Goal: Task Accomplishment & Management: Manage account settings

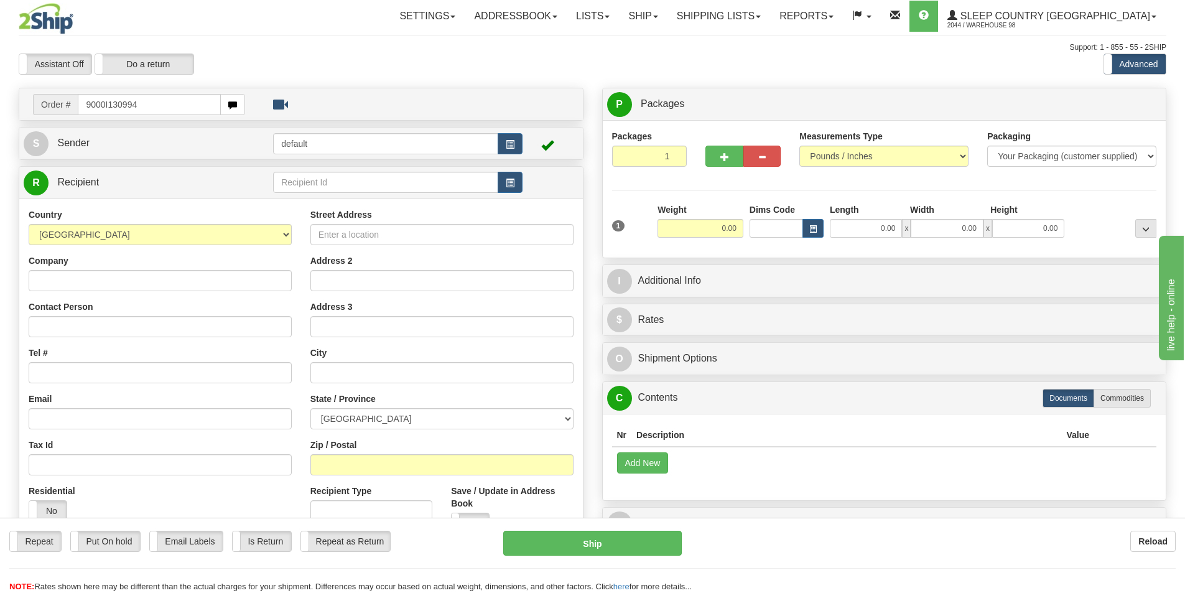
type input "9000I130994"
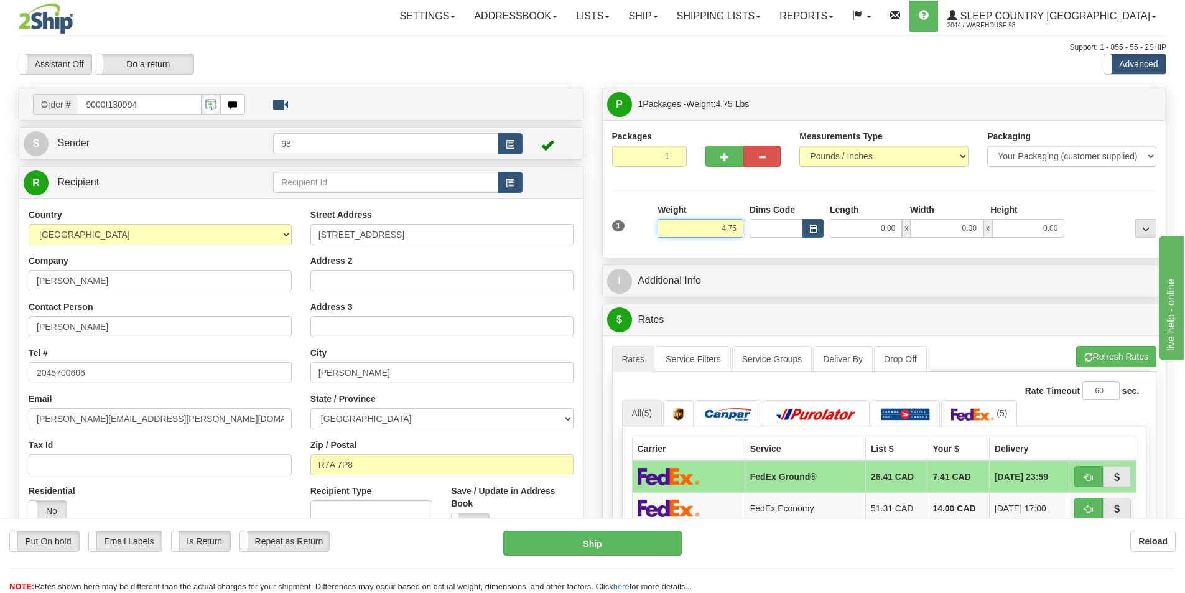
drag, startPoint x: 714, startPoint y: 229, endPoint x: 760, endPoint y: 231, distance: 46.1
click at [760, 231] on div "1 Weight 4.75 Dims Code 0.00" at bounding box center [884, 225] width 551 height 44
type input "3.00"
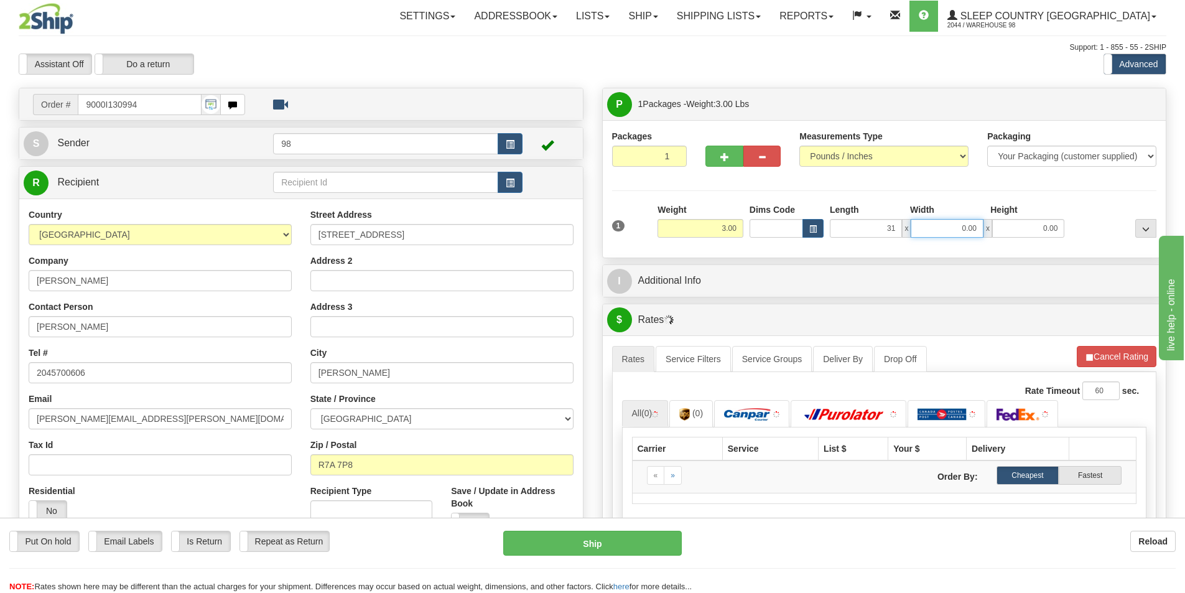
type input "31.00"
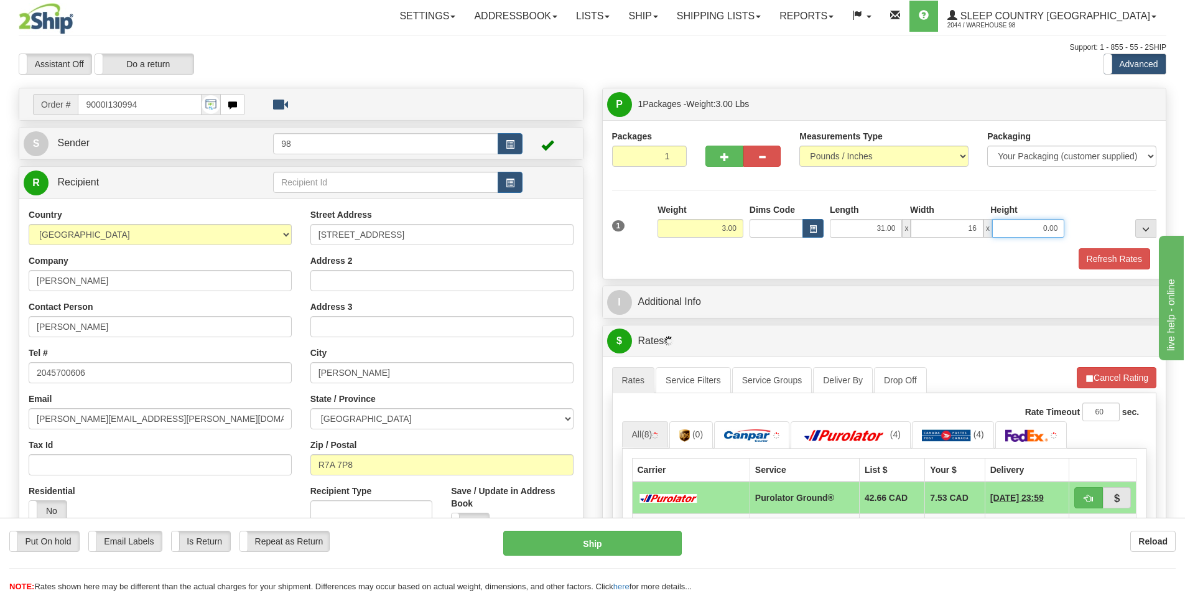
type input "16.00"
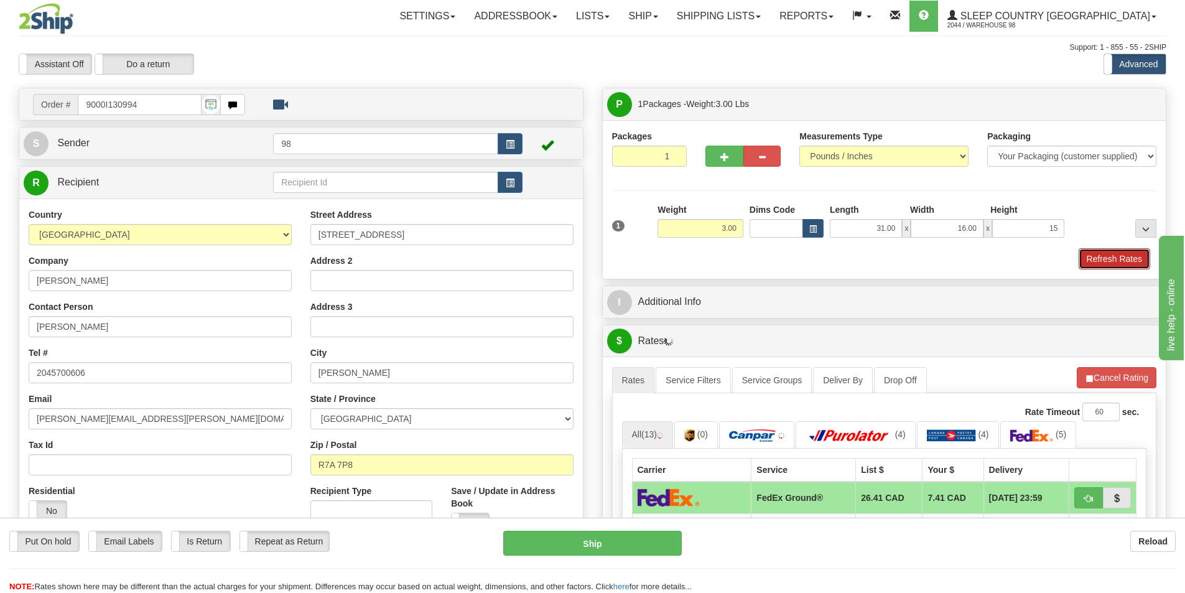
type input "15.00"
click at [1090, 257] on button "Refresh Rates" at bounding box center [1115, 258] width 72 height 21
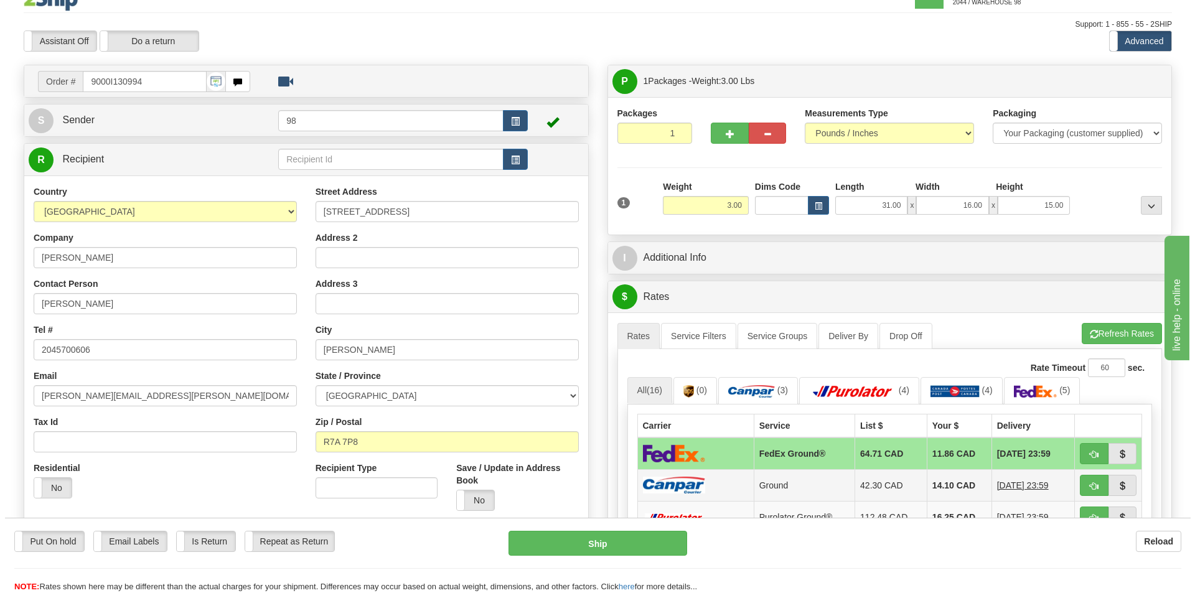
scroll to position [62, 0]
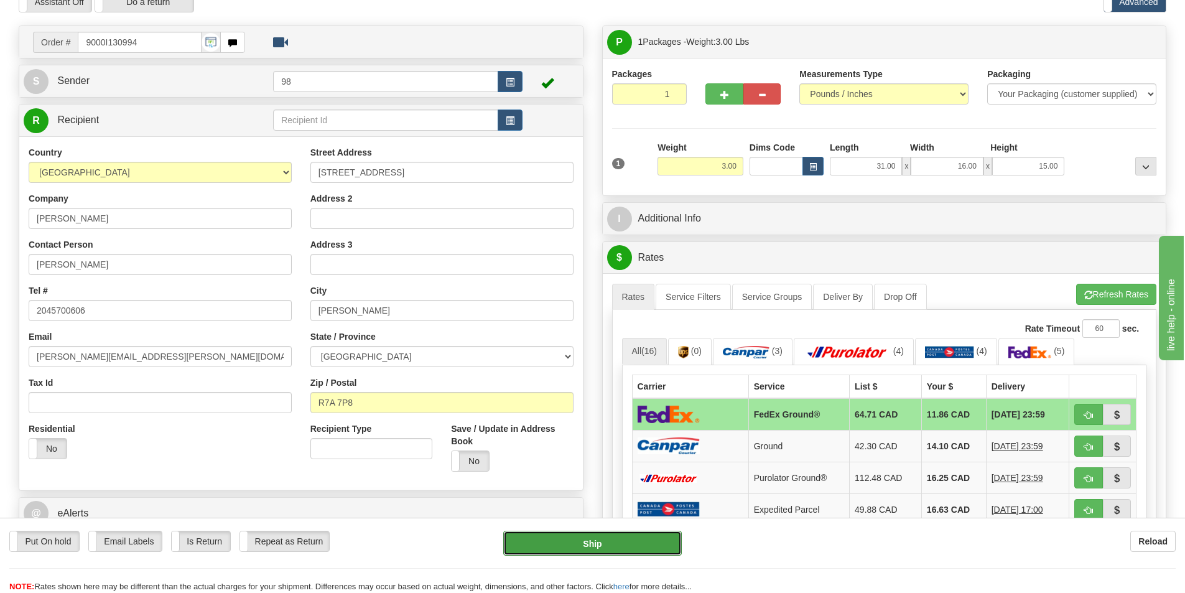
click at [598, 539] on button "Ship" at bounding box center [592, 543] width 179 height 25
type input "92"
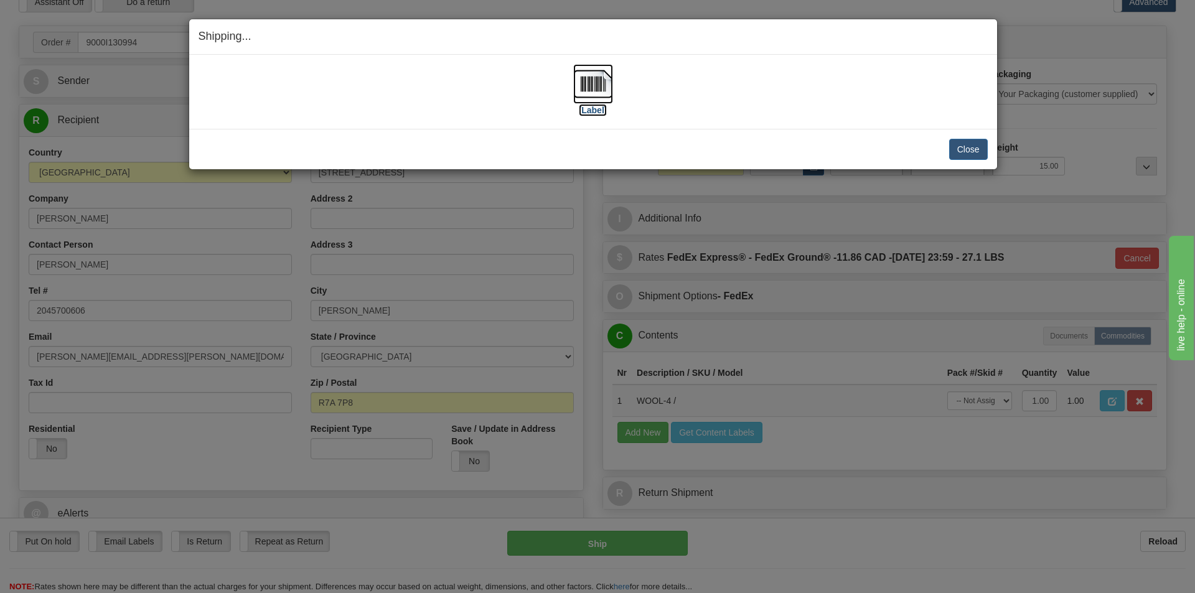
click at [596, 108] on label "[Label]" at bounding box center [593, 110] width 29 height 12
click at [968, 149] on button "Close" at bounding box center [968, 149] width 39 height 21
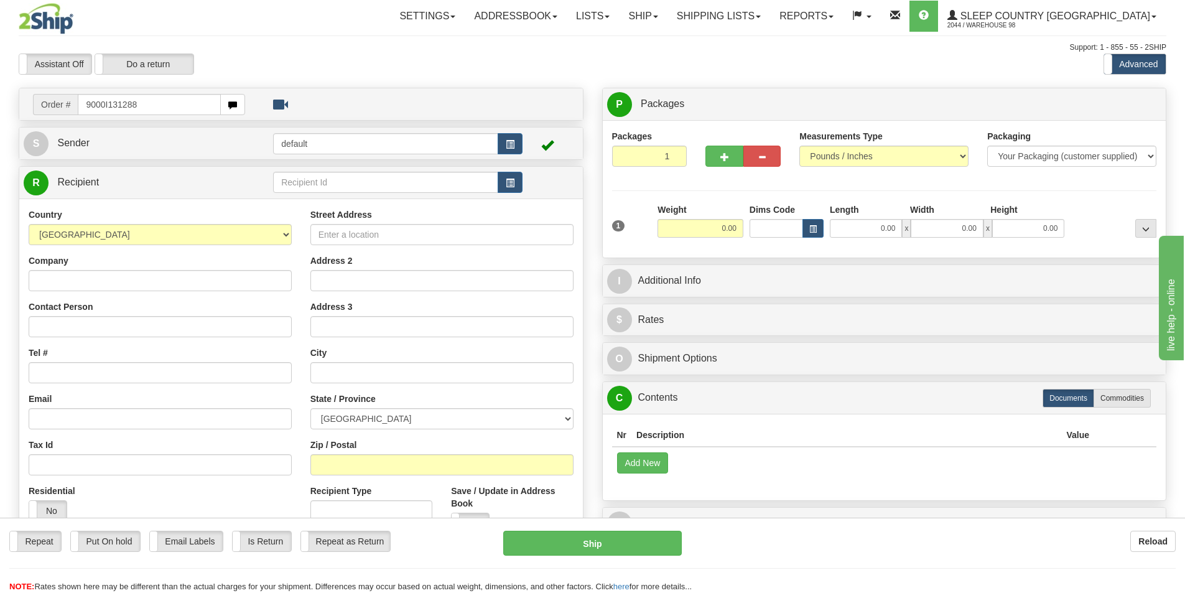
type input "9000I131288"
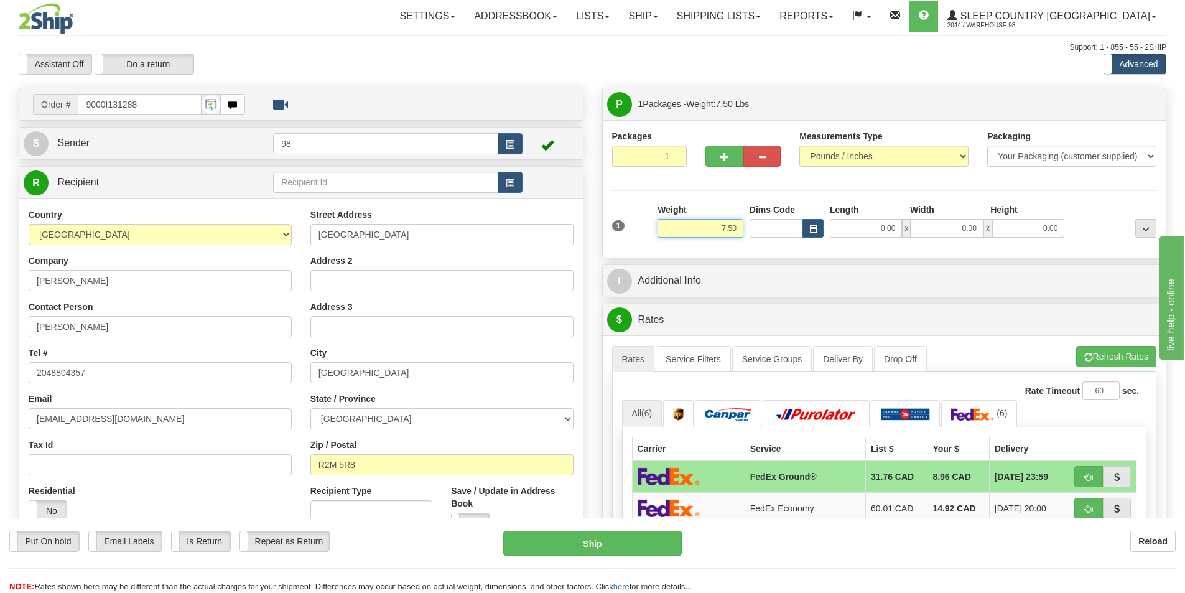
drag, startPoint x: 717, startPoint y: 227, endPoint x: 759, endPoint y: 229, distance: 41.7
click at [759, 229] on div "1 Weight 7.50 Dims Code 0.00" at bounding box center [884, 225] width 551 height 44
type input "7.00"
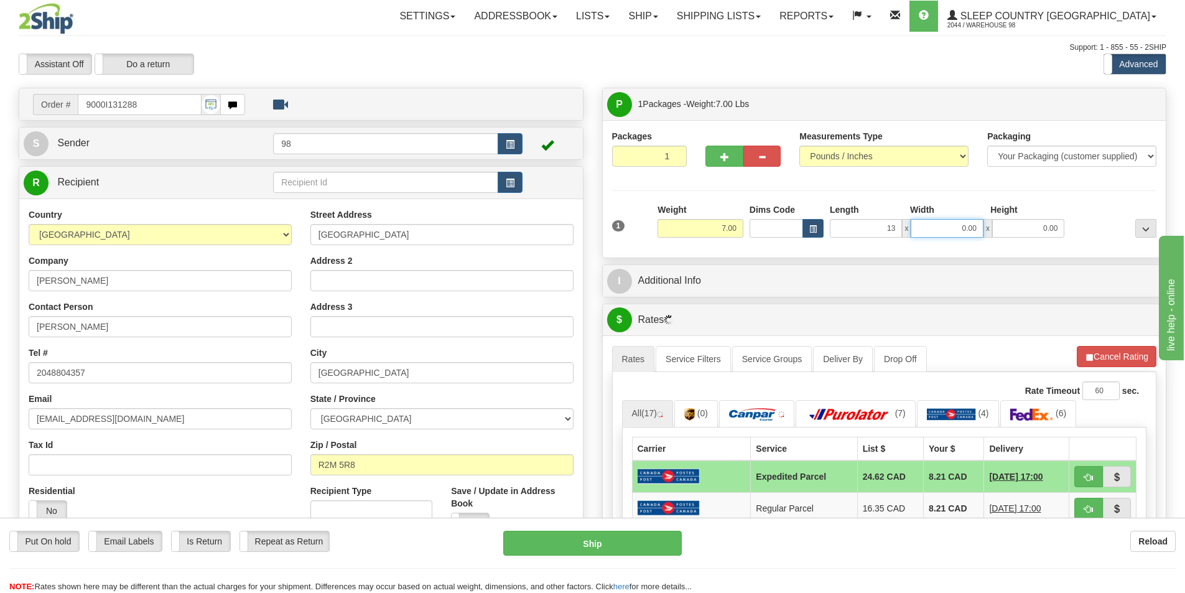
type input "13.00"
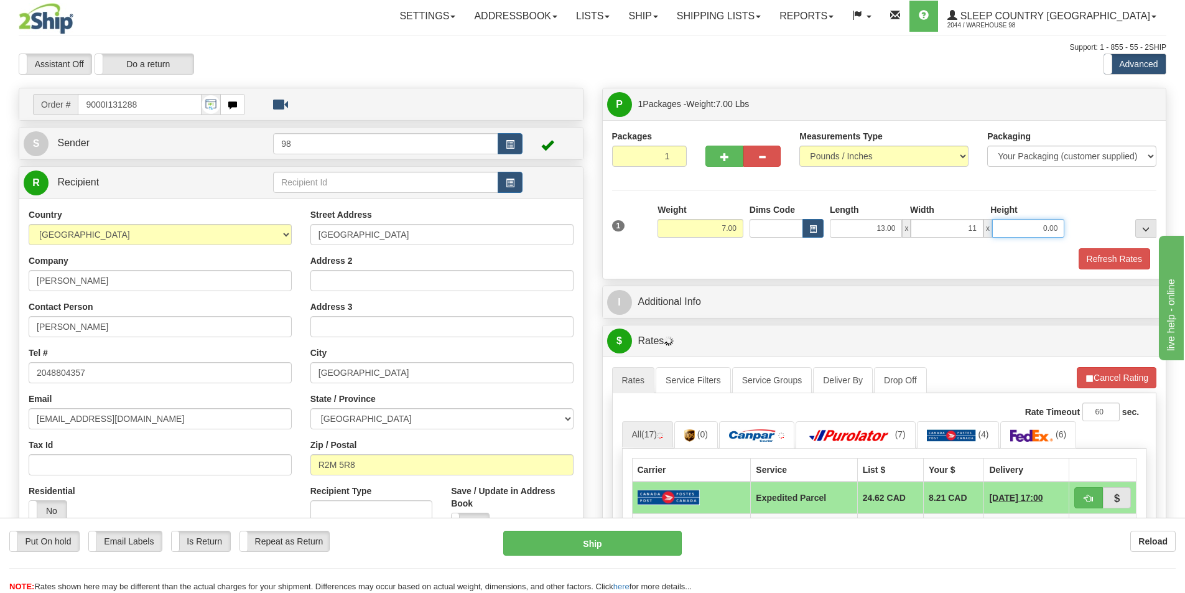
type input "11.00"
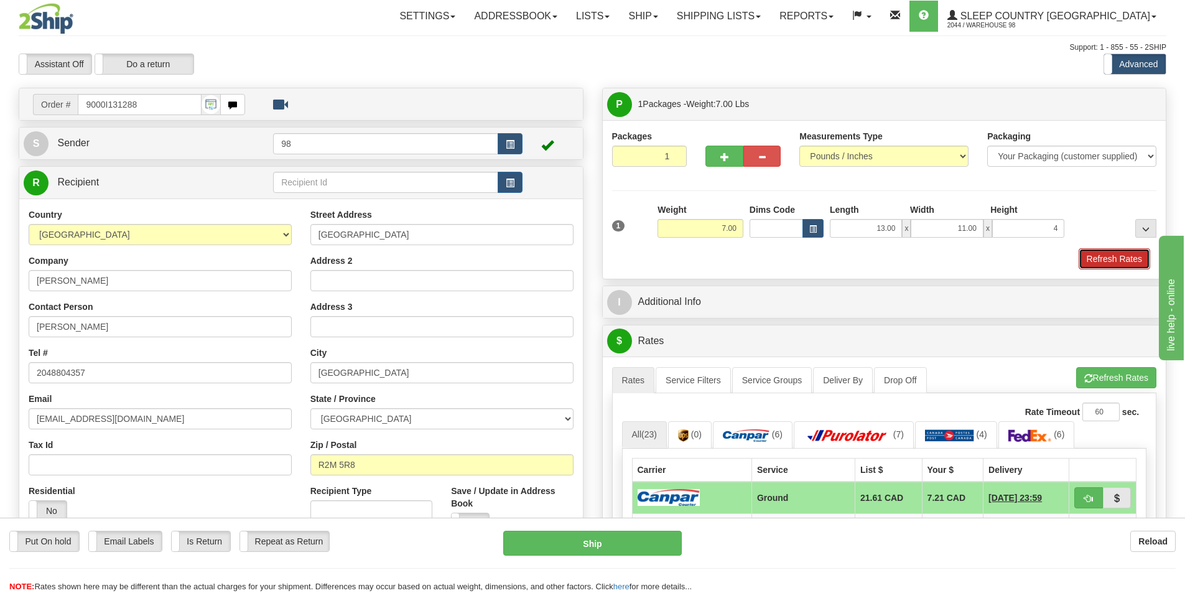
type input "4.00"
click at [1115, 259] on button "Refresh Rates" at bounding box center [1115, 258] width 72 height 21
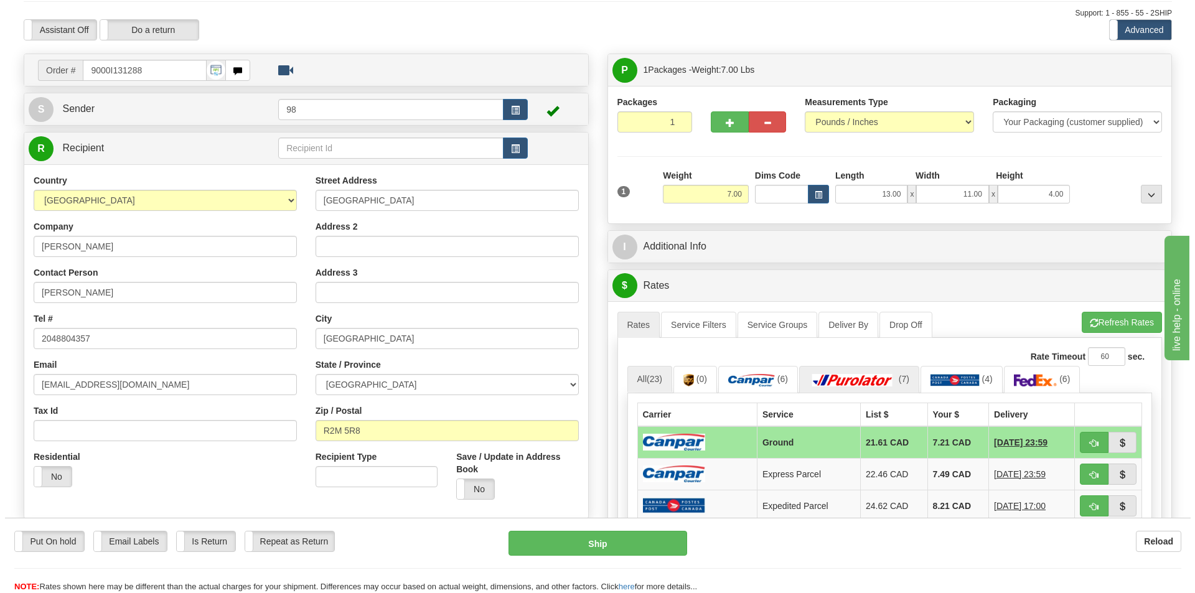
scroll to position [62, 0]
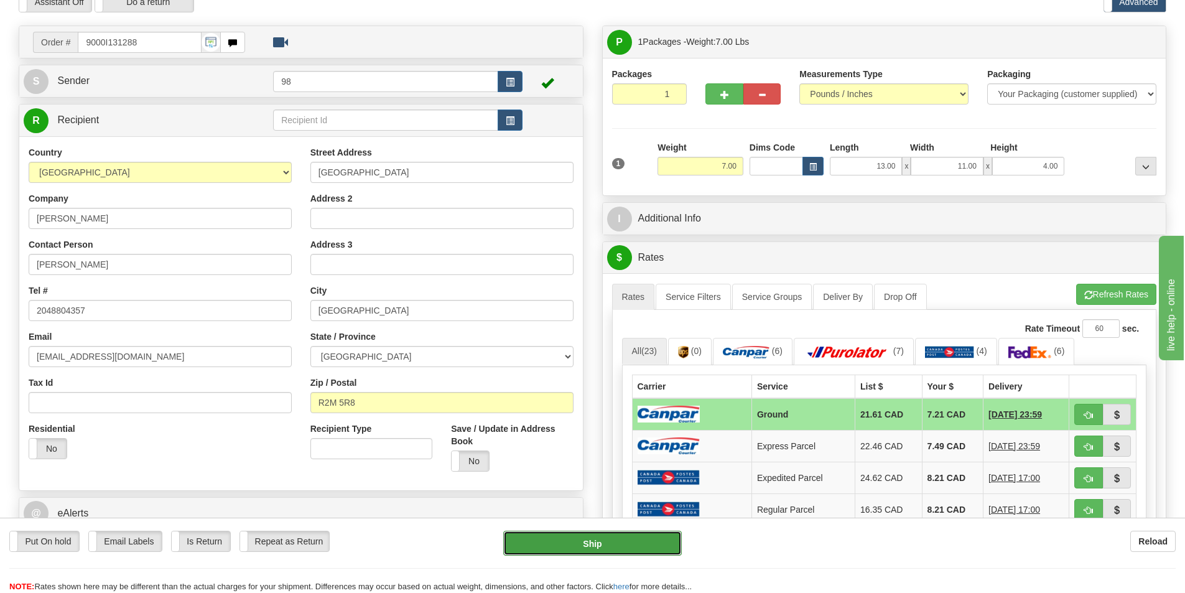
click at [599, 540] on button "Ship" at bounding box center [592, 543] width 179 height 25
type input "1"
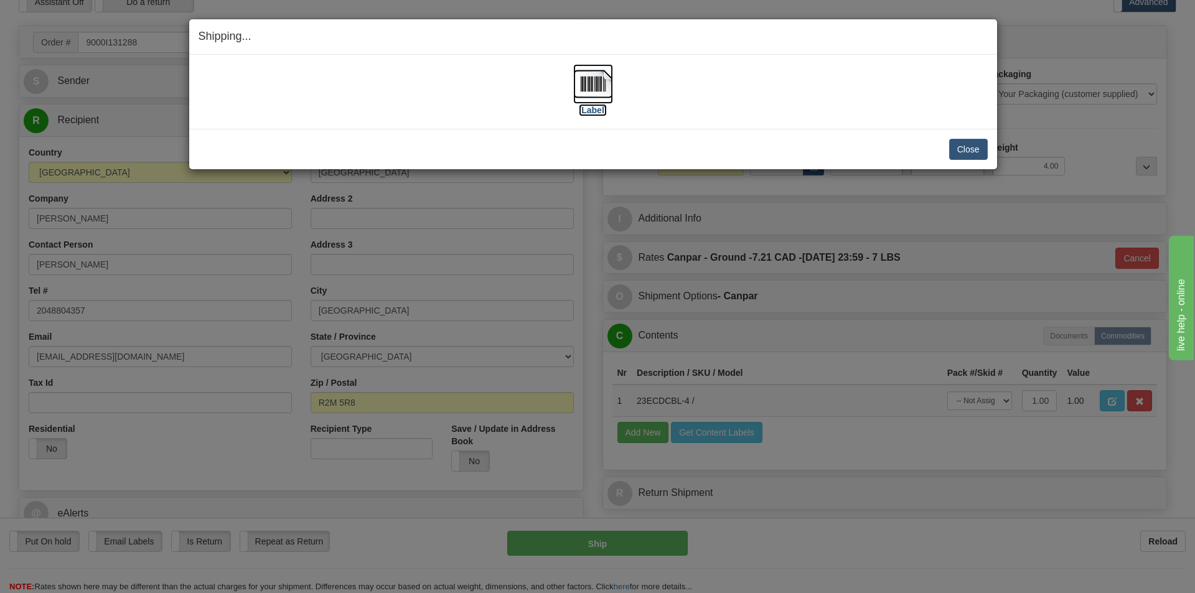
click at [591, 108] on label "[Label]" at bounding box center [593, 110] width 29 height 12
click at [971, 149] on button "Close" at bounding box center [968, 149] width 39 height 21
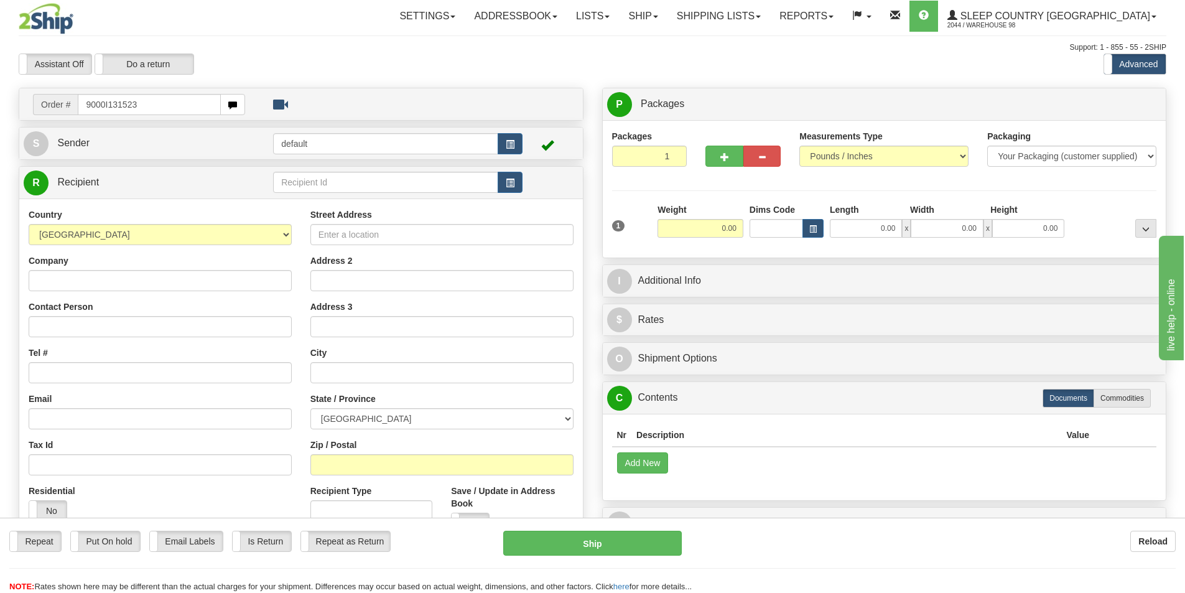
type input "9000I131523"
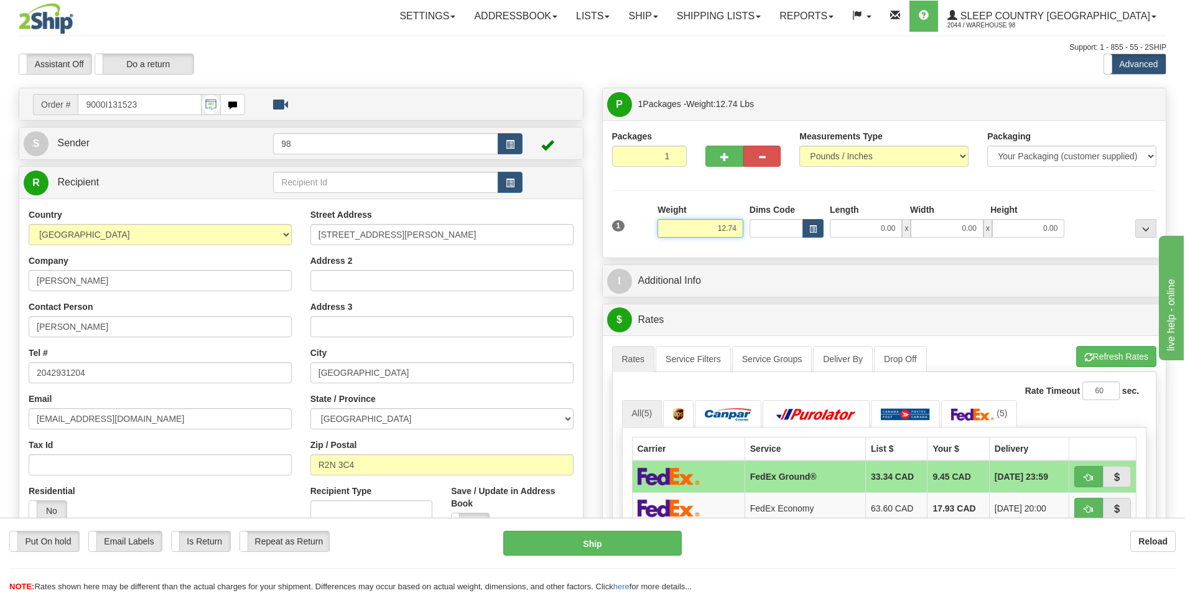
click at [740, 222] on input "12.74" at bounding box center [701, 228] width 86 height 19
type input "14.00"
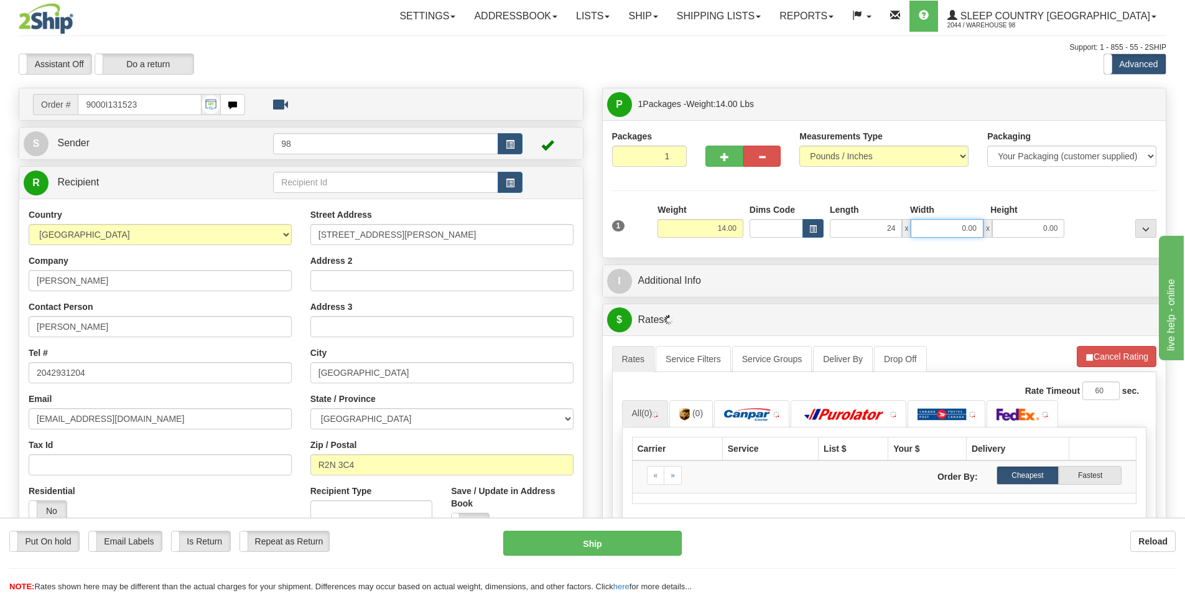
type input "24.00"
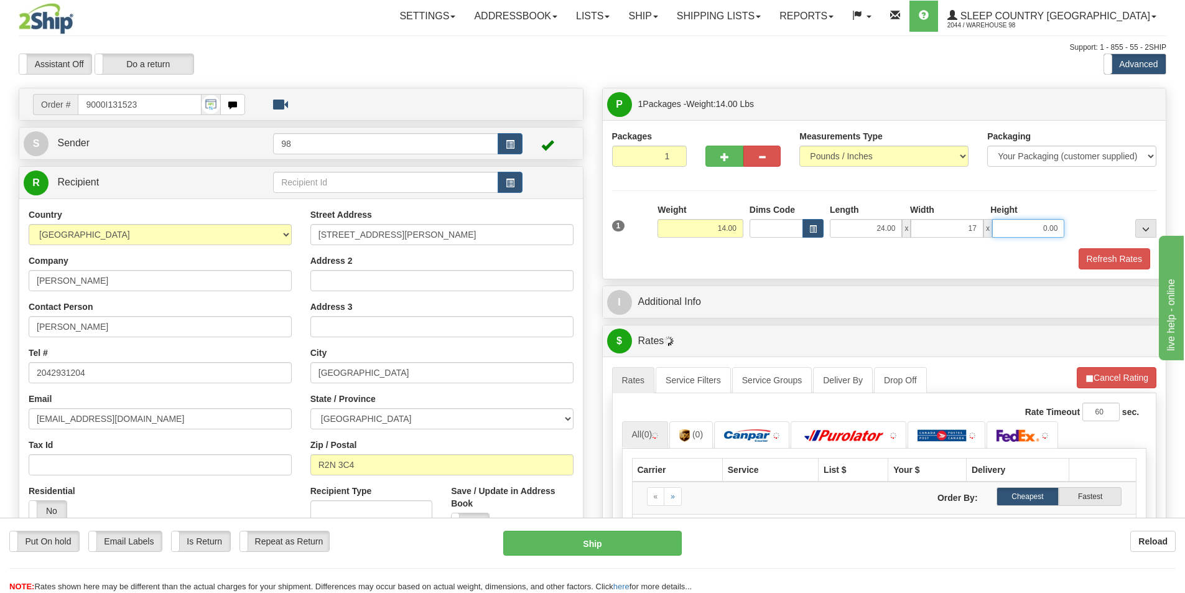
type input "17.00"
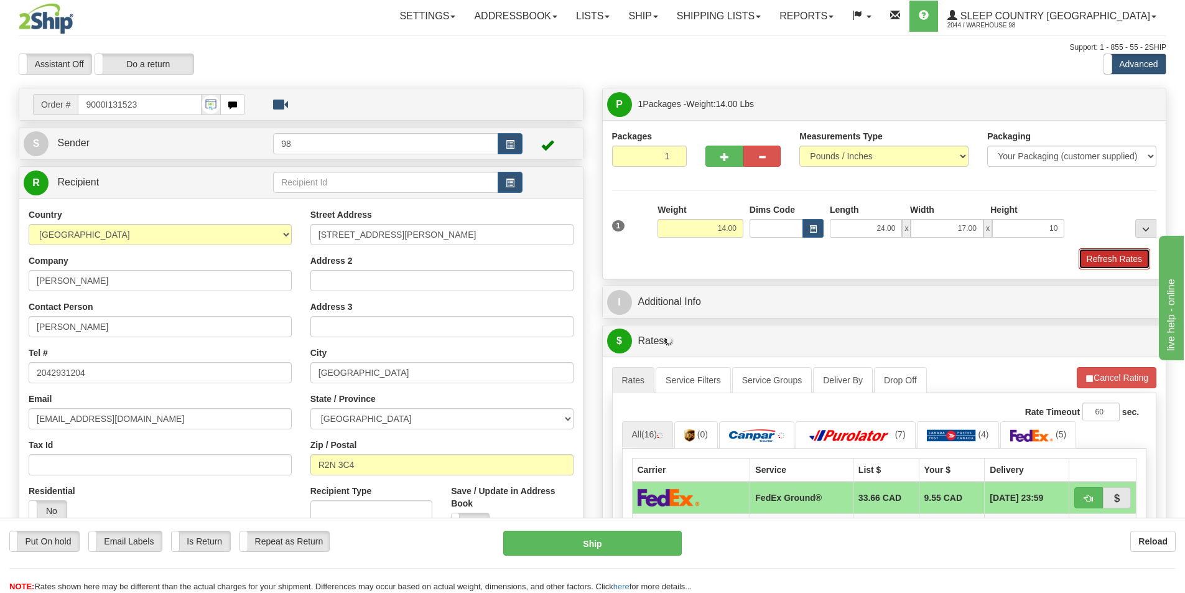
type input "10.00"
click at [1090, 262] on button "Refresh Rates" at bounding box center [1115, 258] width 72 height 21
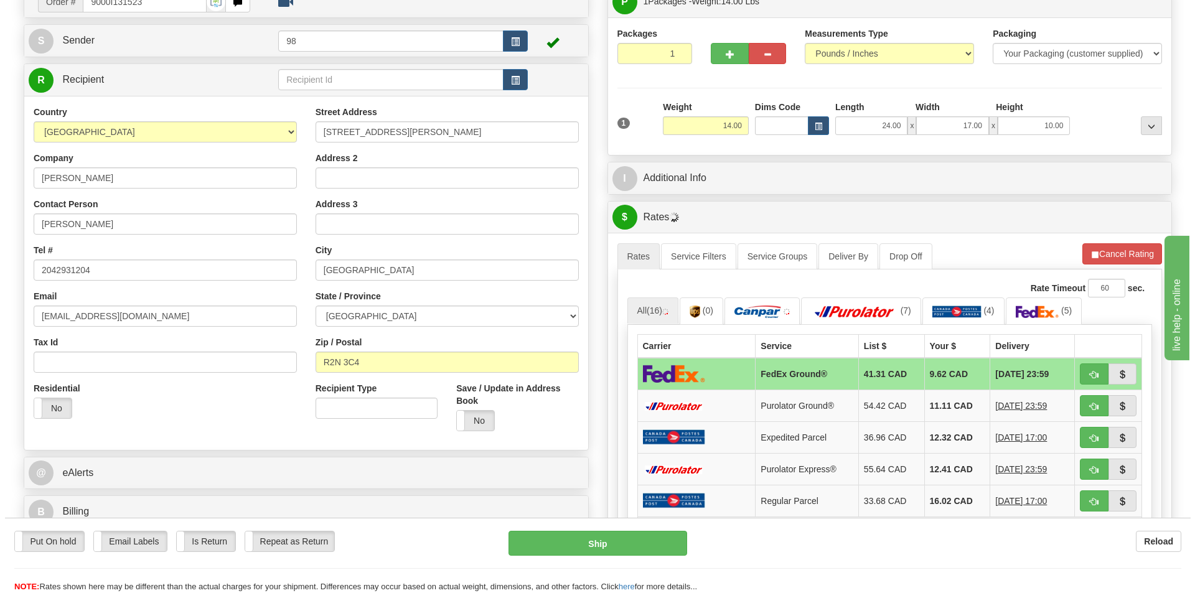
scroll to position [124, 0]
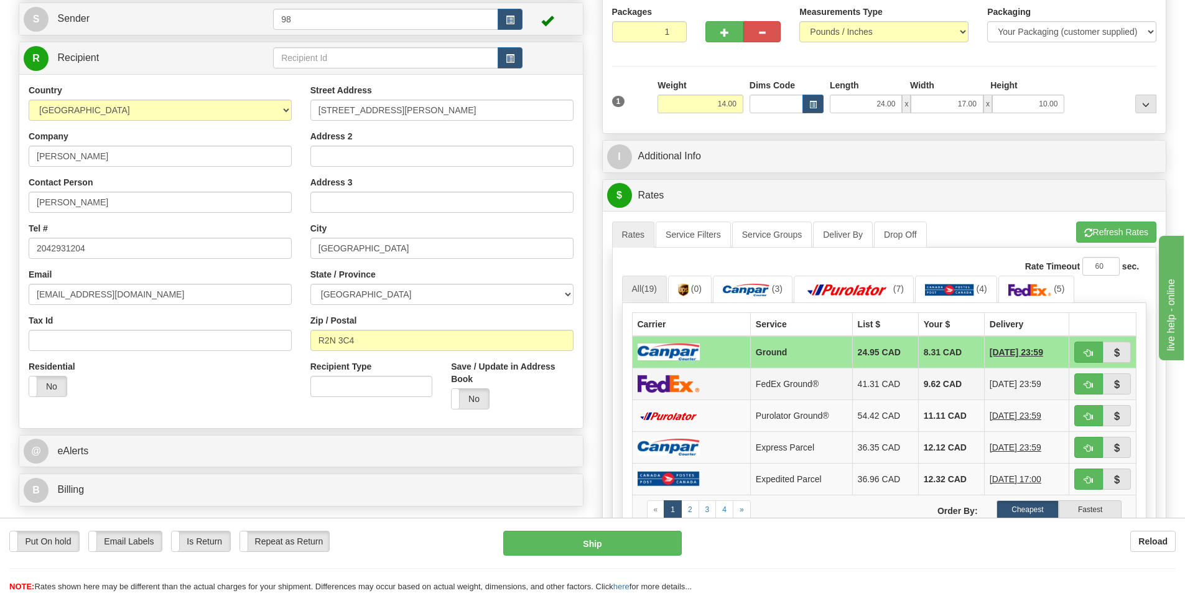
click at [795, 386] on td "FedEx Ground®" at bounding box center [801, 384] width 102 height 32
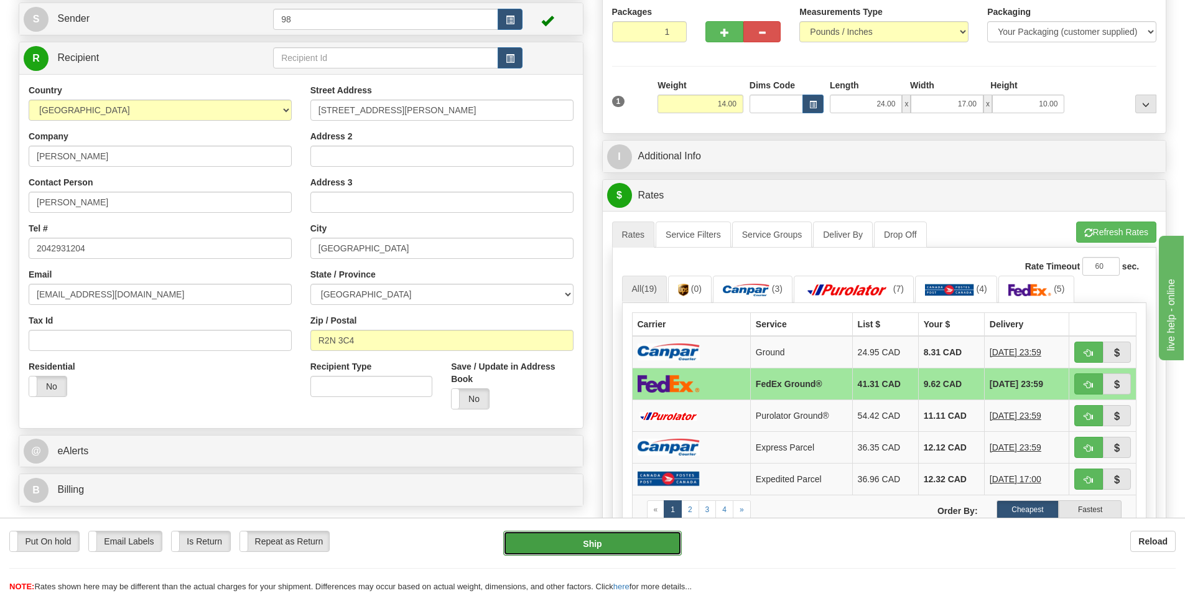
click at [577, 534] on button "Ship" at bounding box center [592, 543] width 179 height 25
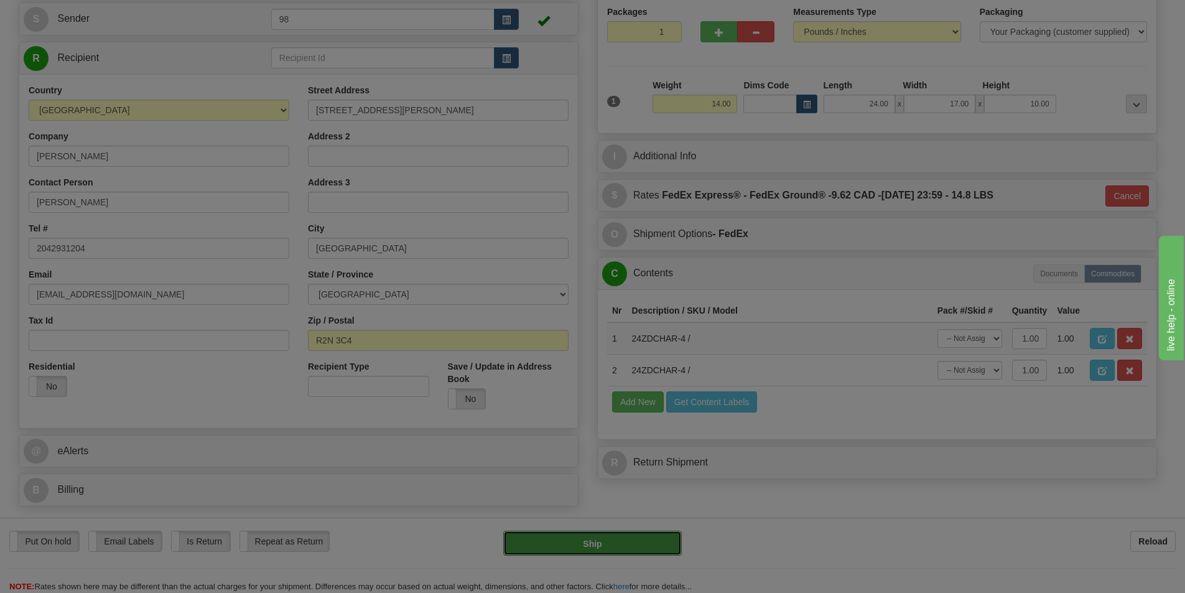
type input "92"
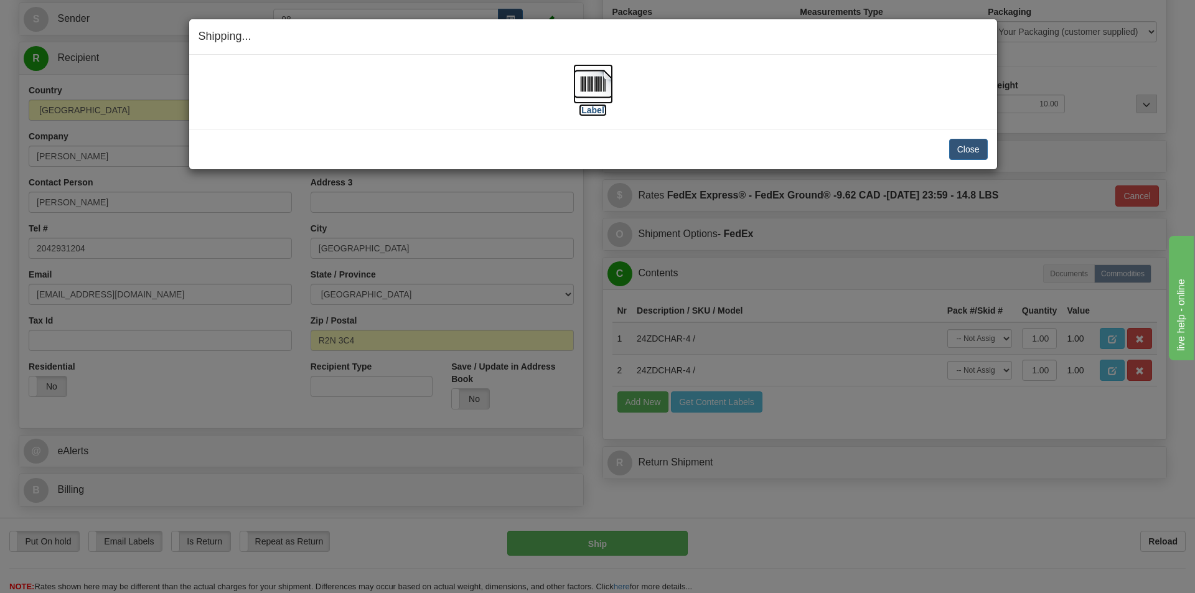
click at [602, 114] on label "[Label]" at bounding box center [593, 110] width 29 height 12
click at [966, 147] on button "Close" at bounding box center [968, 149] width 39 height 21
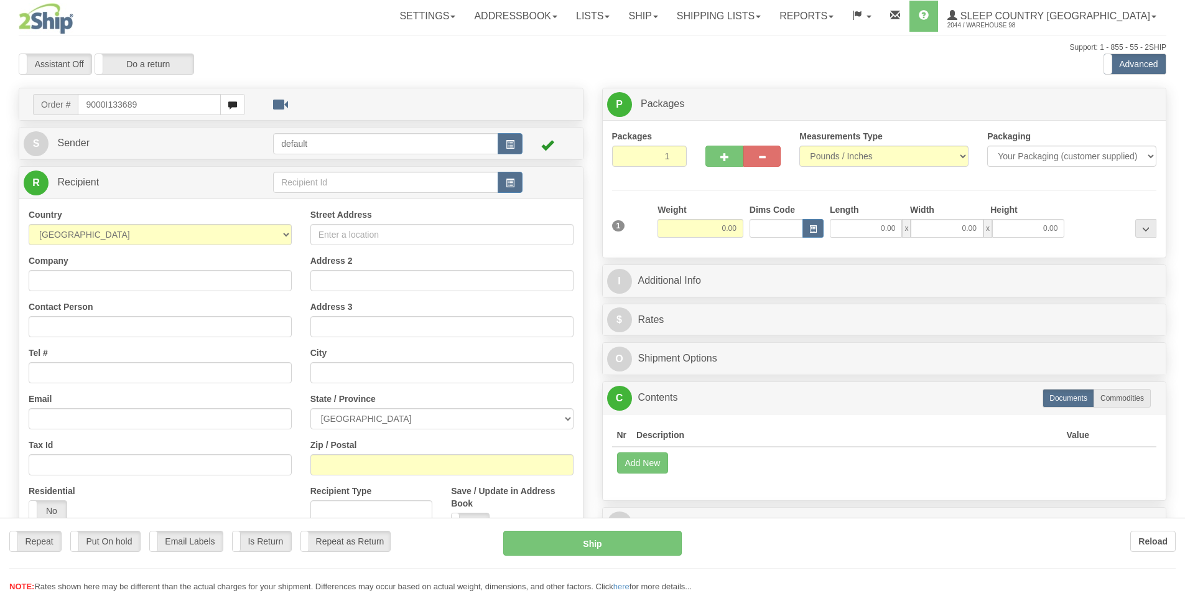
type input "9000I133689"
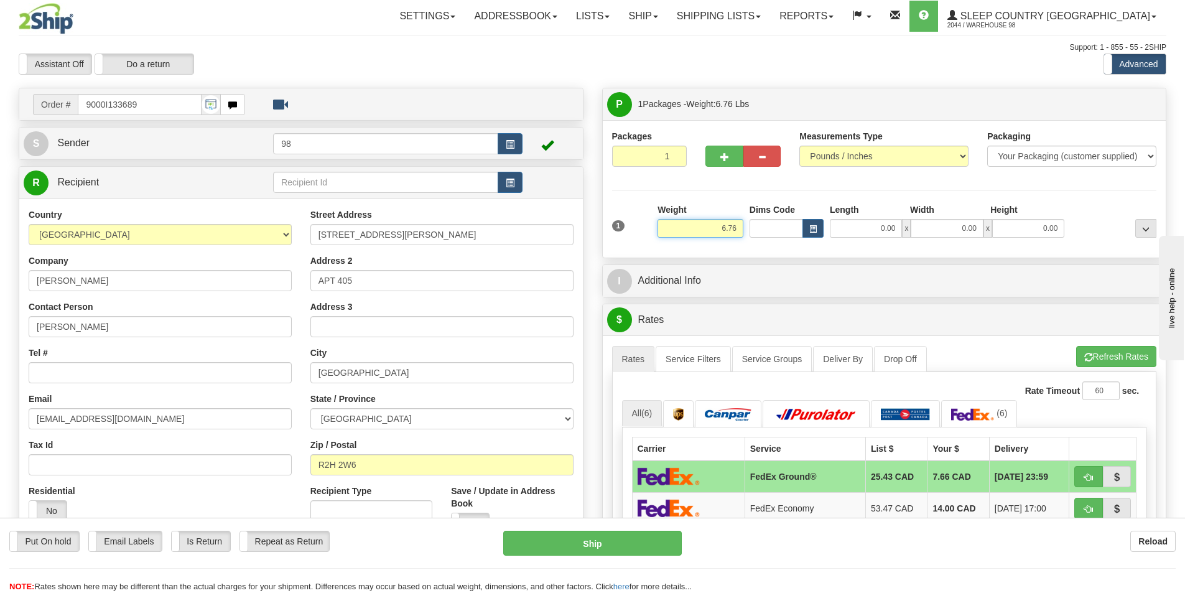
drag, startPoint x: 710, startPoint y: 225, endPoint x: 749, endPoint y: 227, distance: 38.6
click at [749, 227] on div "1 Weight 6.76 Dims Code 0.00" at bounding box center [884, 225] width 551 height 44
type input "7.00"
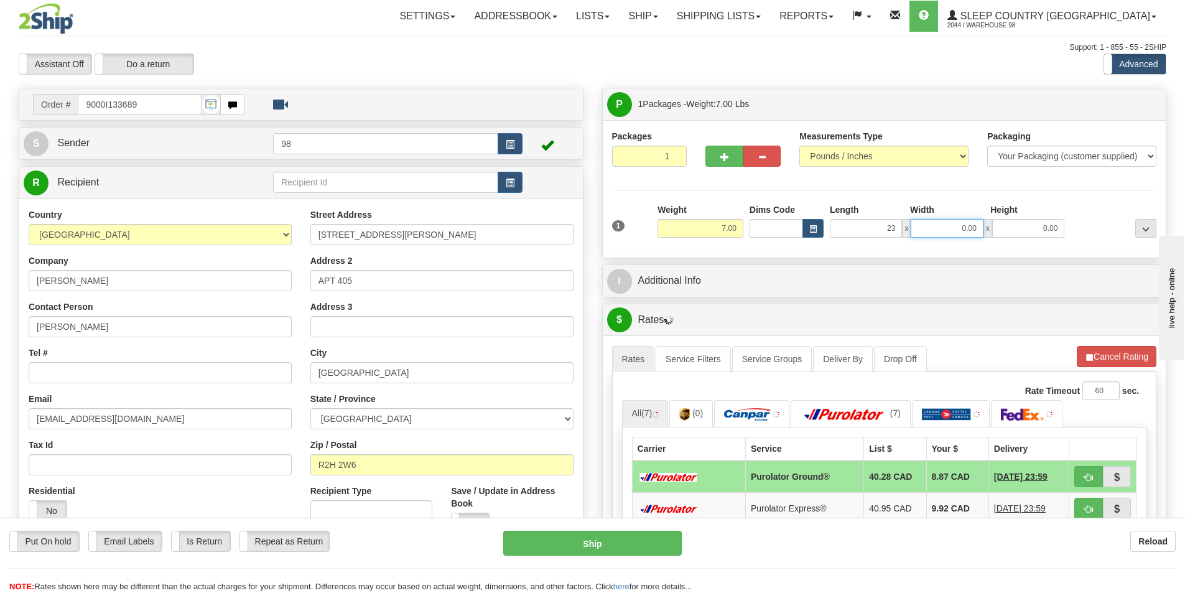
type input "23.00"
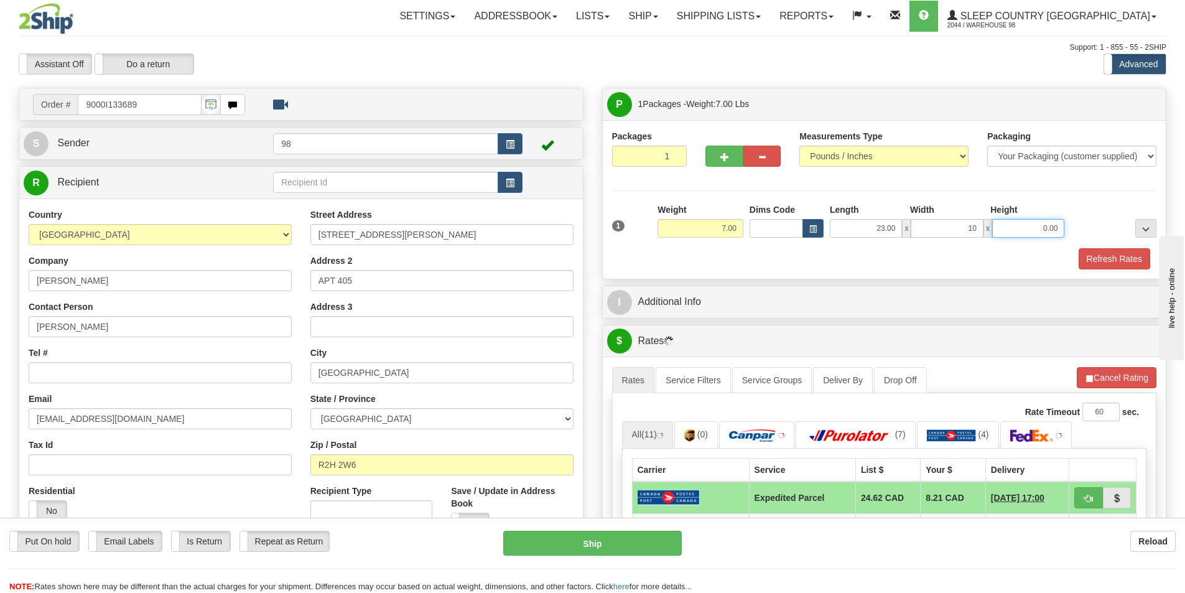
type input "10.00"
click at [1095, 259] on button "Refresh Rates" at bounding box center [1115, 258] width 72 height 21
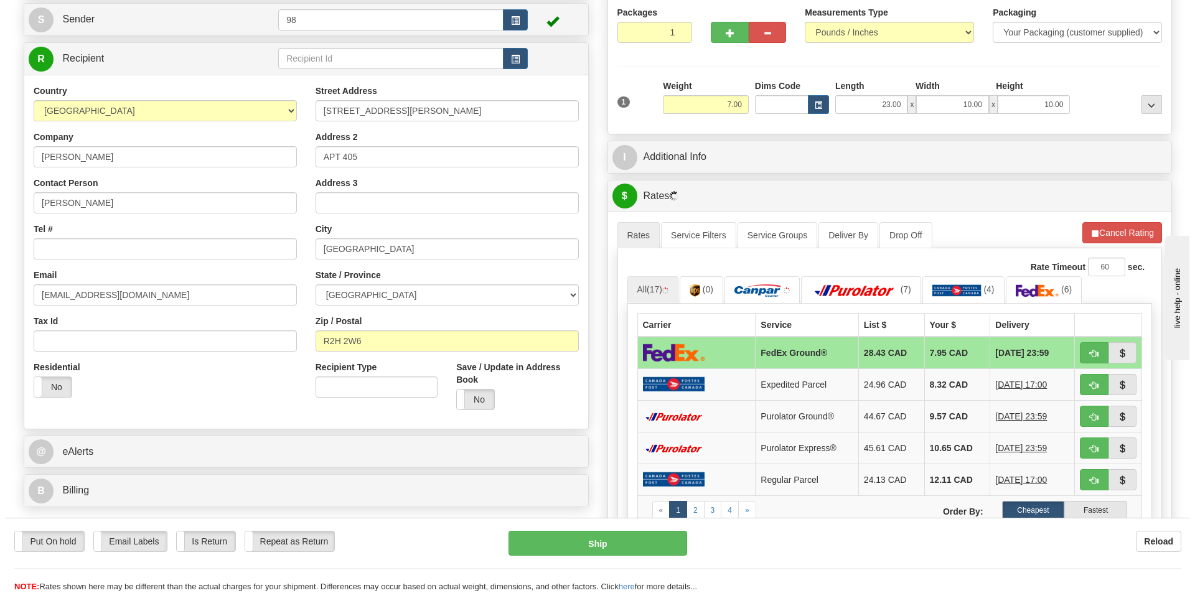
scroll to position [124, 0]
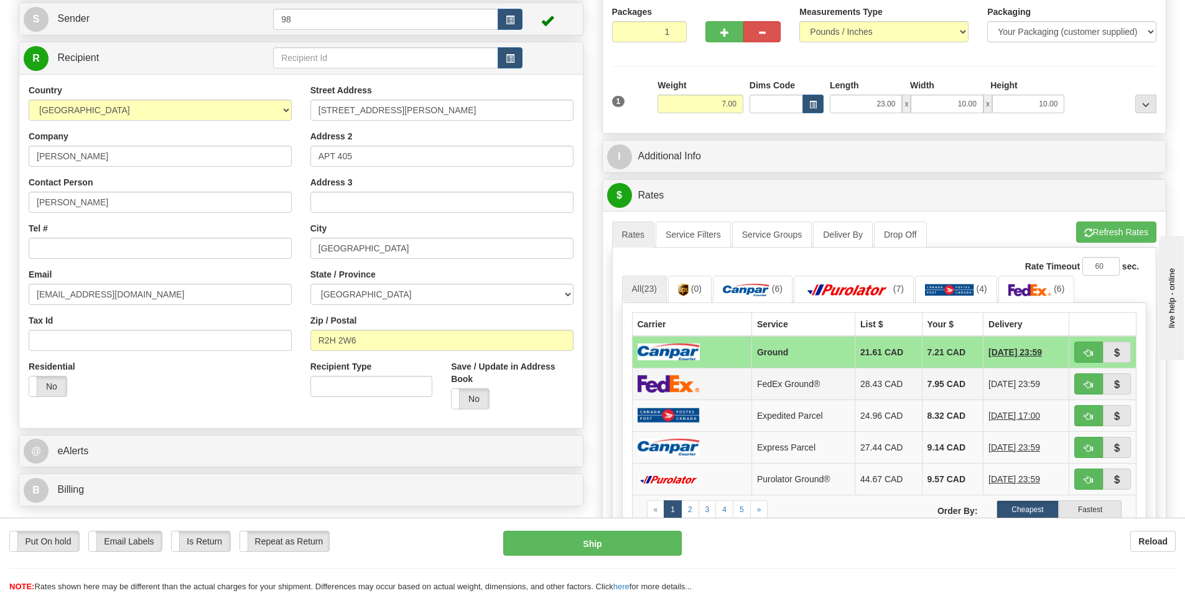
click at [682, 381] on img at bounding box center [669, 384] width 62 height 18
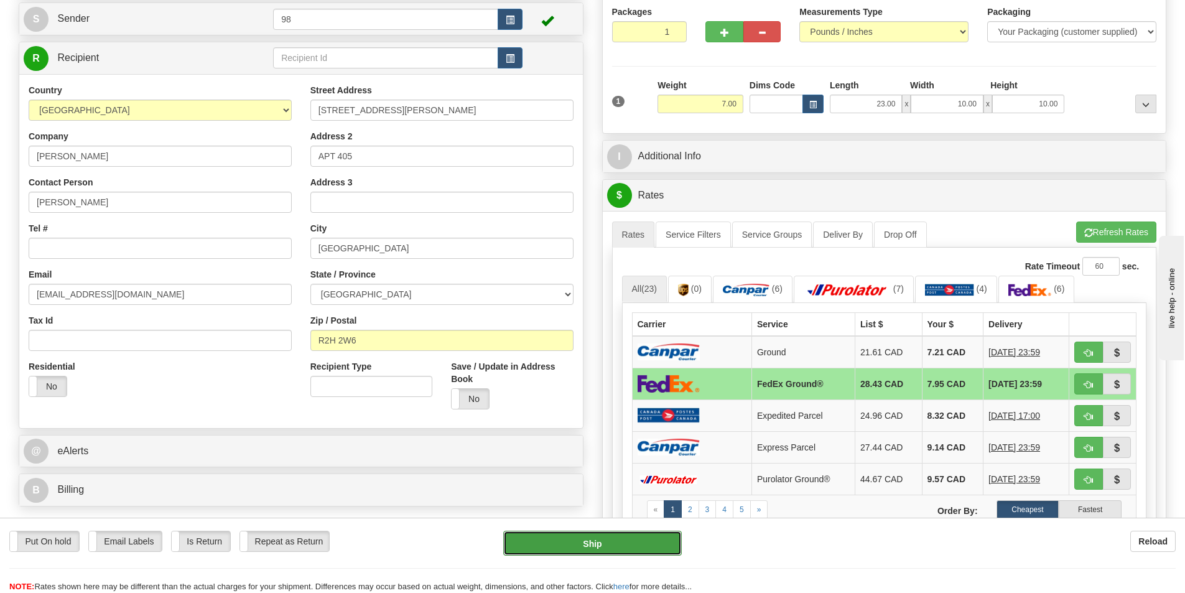
click at [582, 539] on button "Ship" at bounding box center [592, 543] width 179 height 25
type input "92"
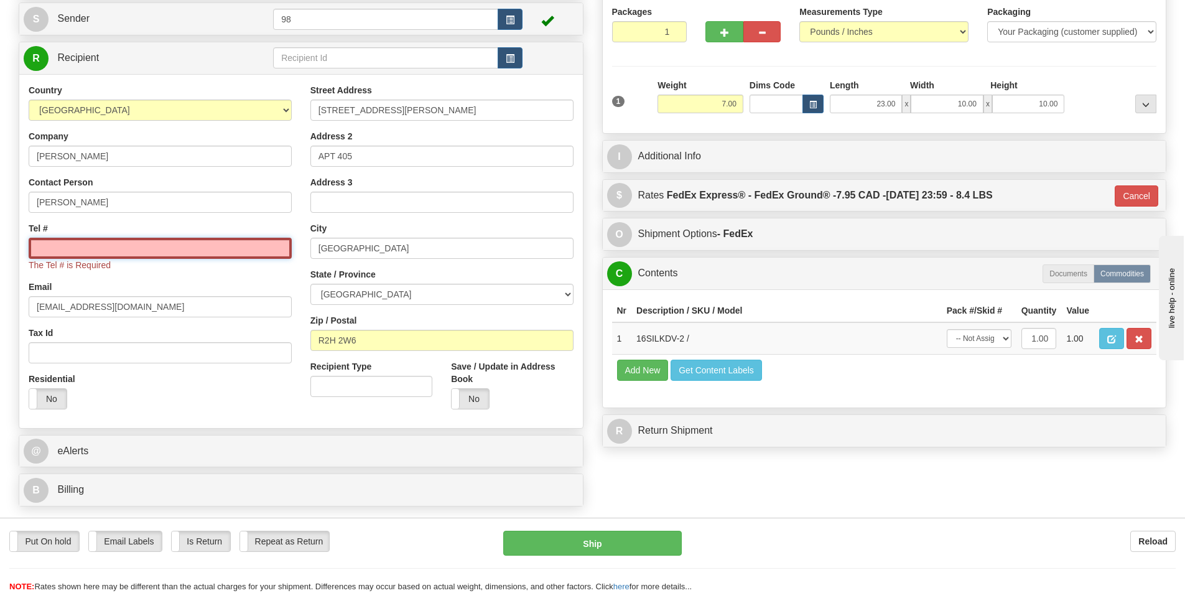
click at [59, 243] on input "Tel #" at bounding box center [160, 248] width 263 height 21
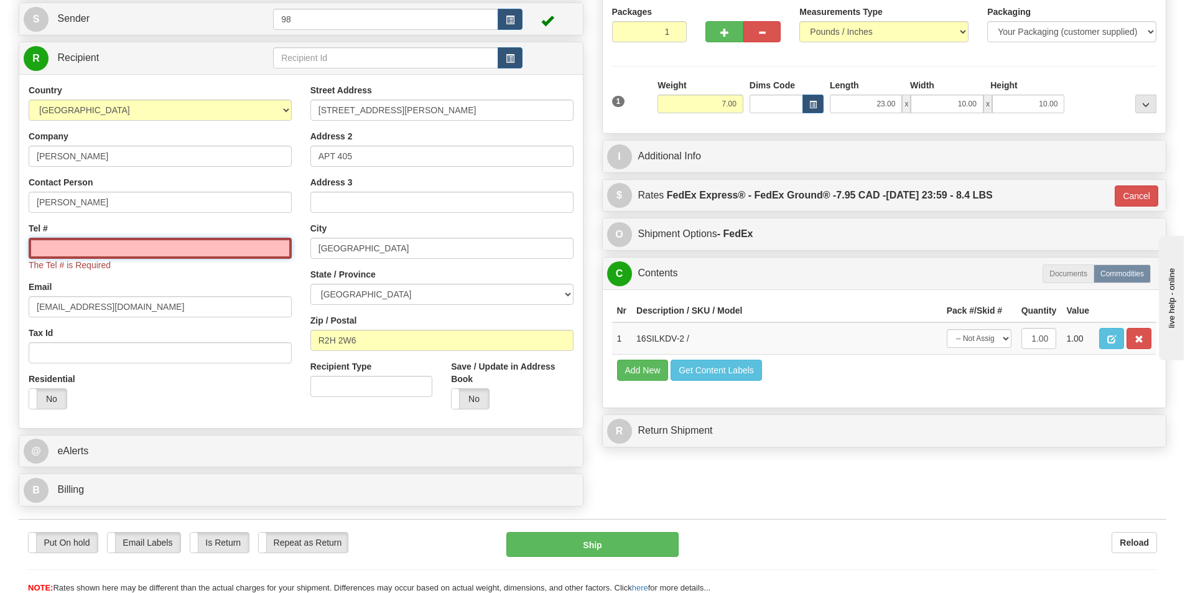
paste input "873 992-5047"
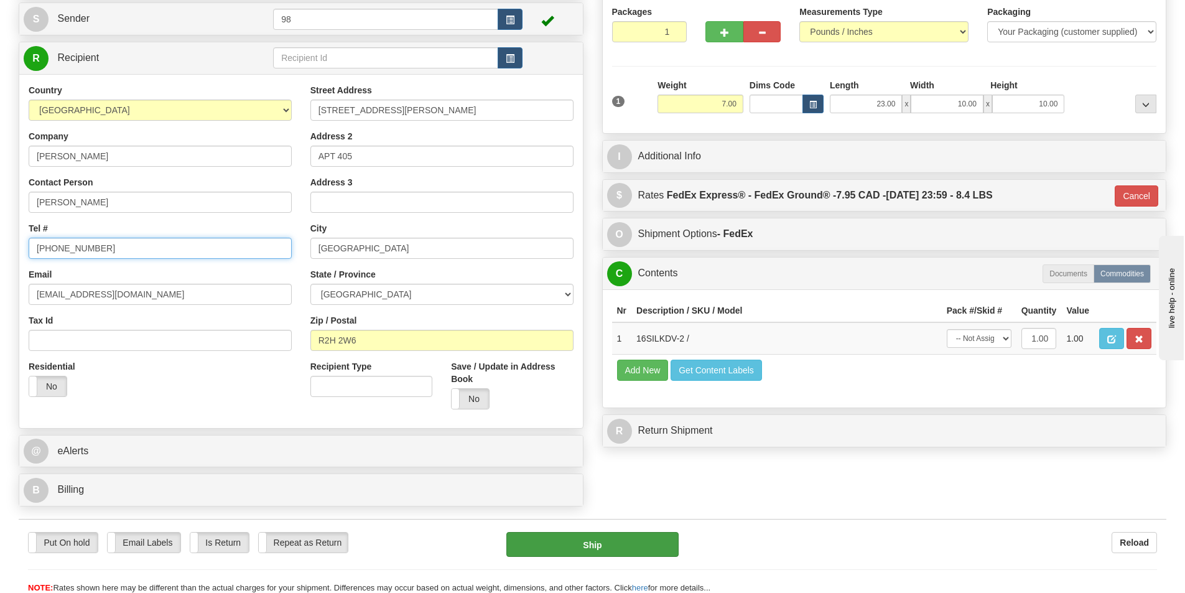
type input "873 992-5047"
click at [548, 544] on button "Ship" at bounding box center [593, 544] width 172 height 25
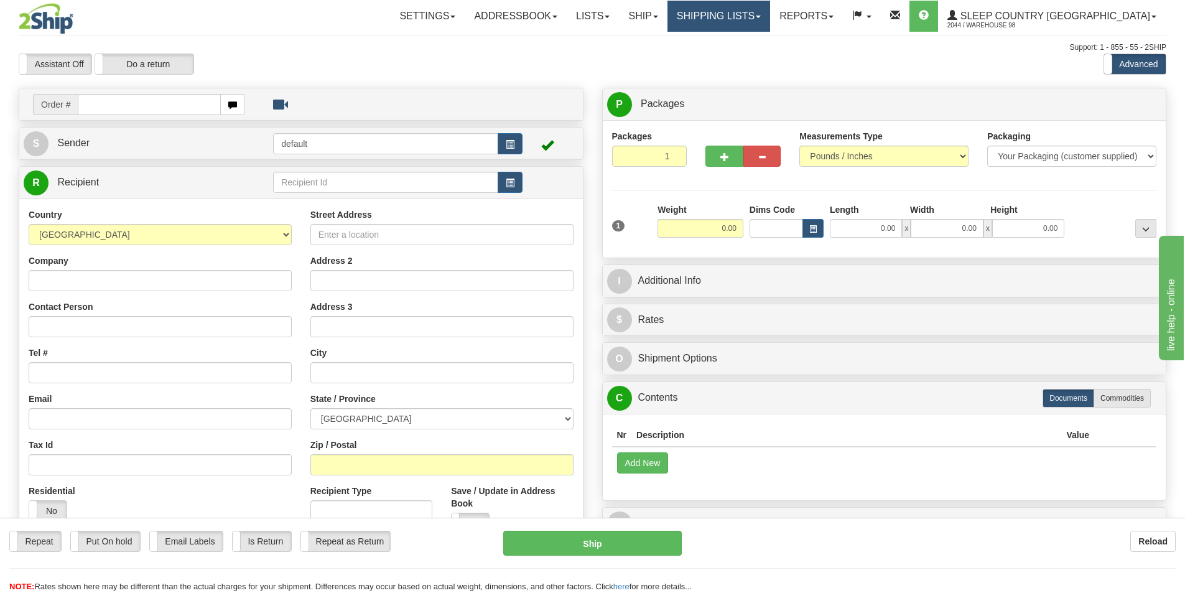
click at [761, 16] on span at bounding box center [758, 17] width 5 height 2
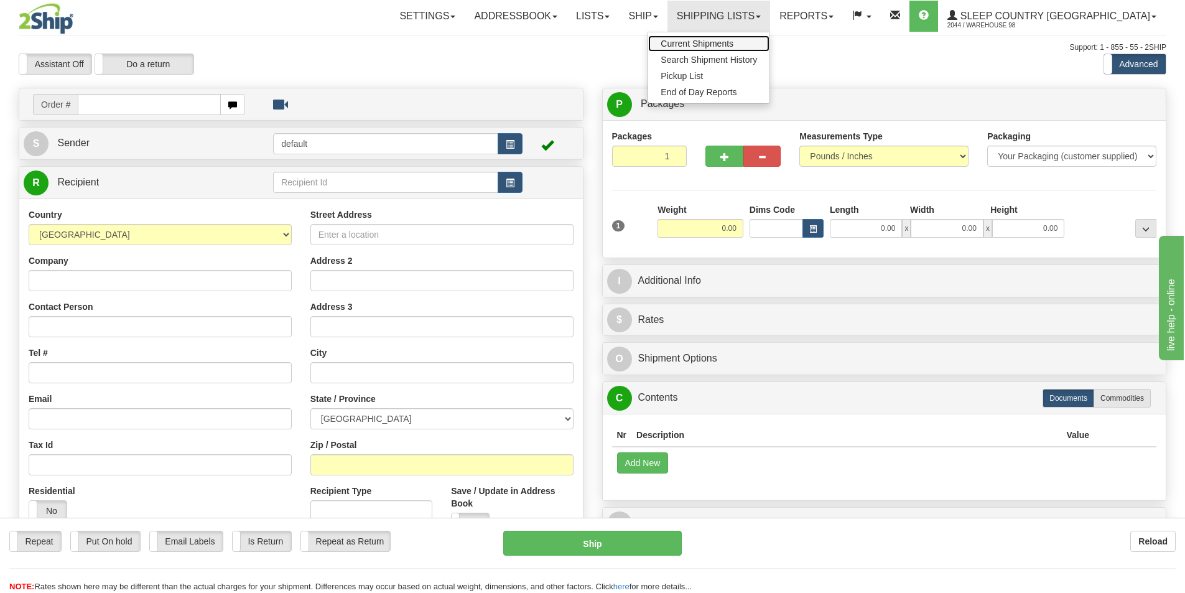
click at [734, 40] on span "Current Shipments" at bounding box center [697, 44] width 73 height 10
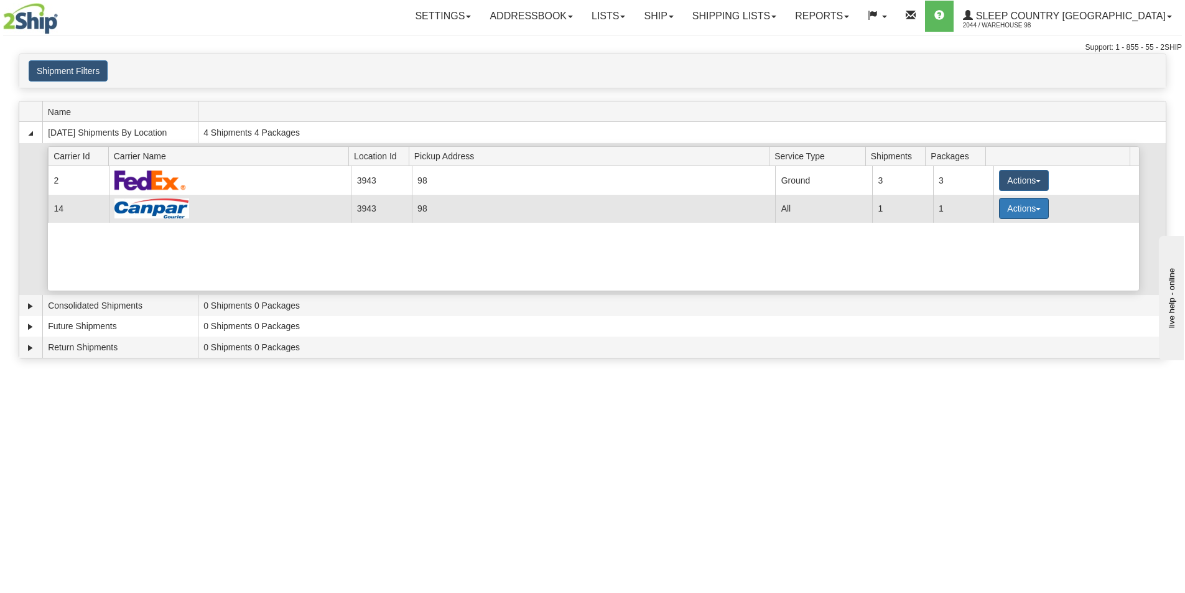
click at [1037, 208] on button "Actions" at bounding box center [1024, 208] width 50 height 21
click at [990, 251] on span "Close" at bounding box center [975, 247] width 29 height 9
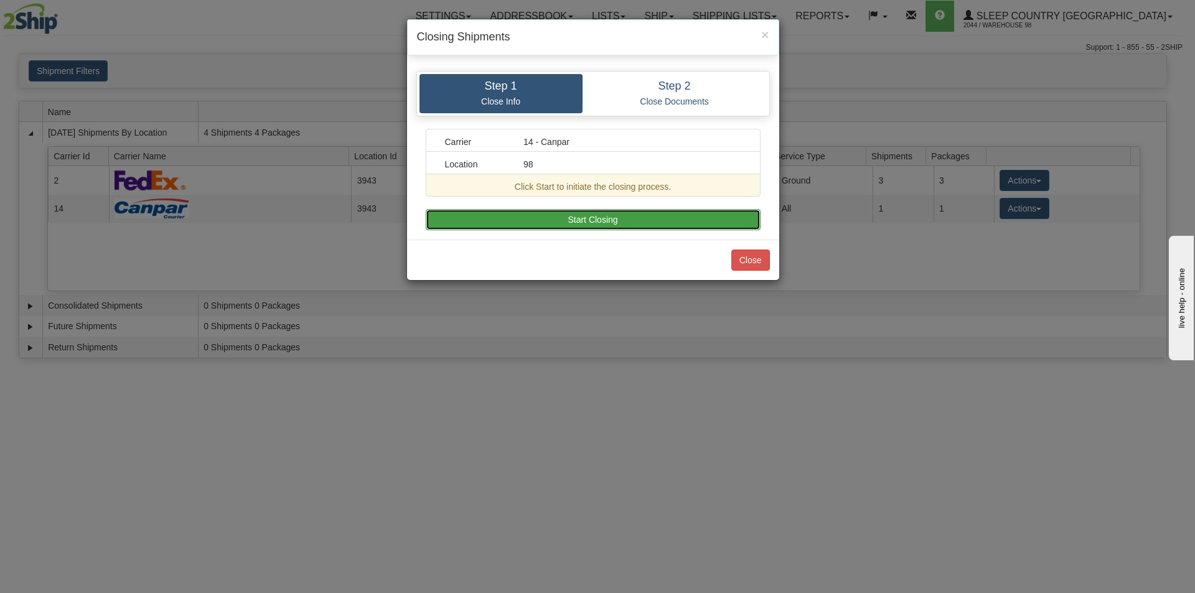
click at [590, 215] on button "Start Closing" at bounding box center [593, 219] width 335 height 21
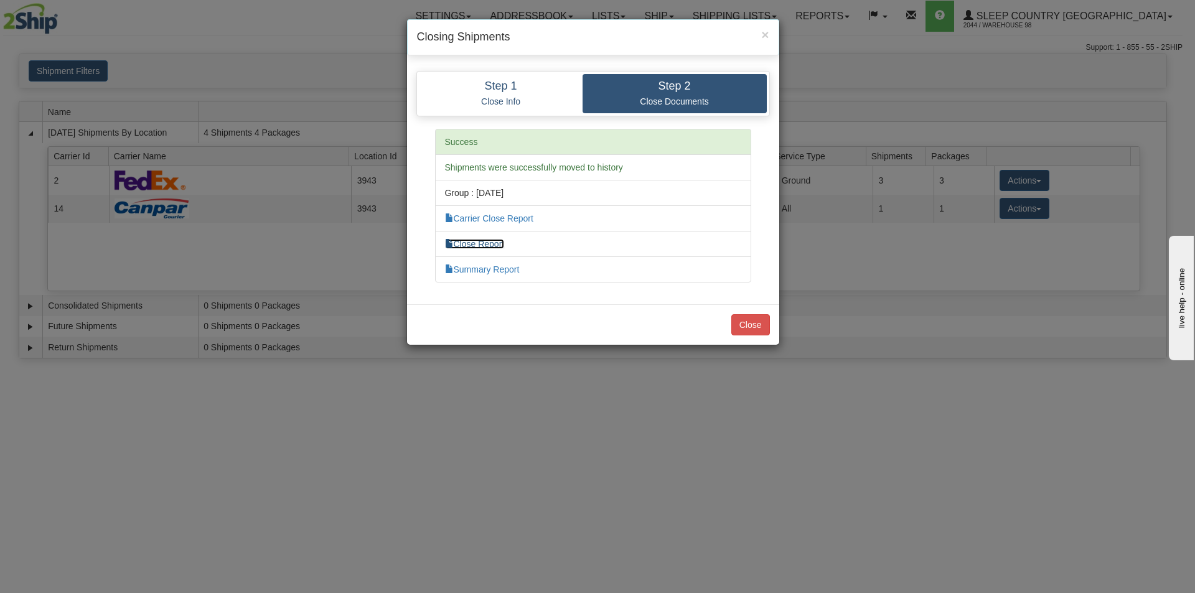
click at [485, 246] on link "Close Report" at bounding box center [475, 244] width 60 height 10
click at [742, 328] on button "Close" at bounding box center [750, 324] width 39 height 21
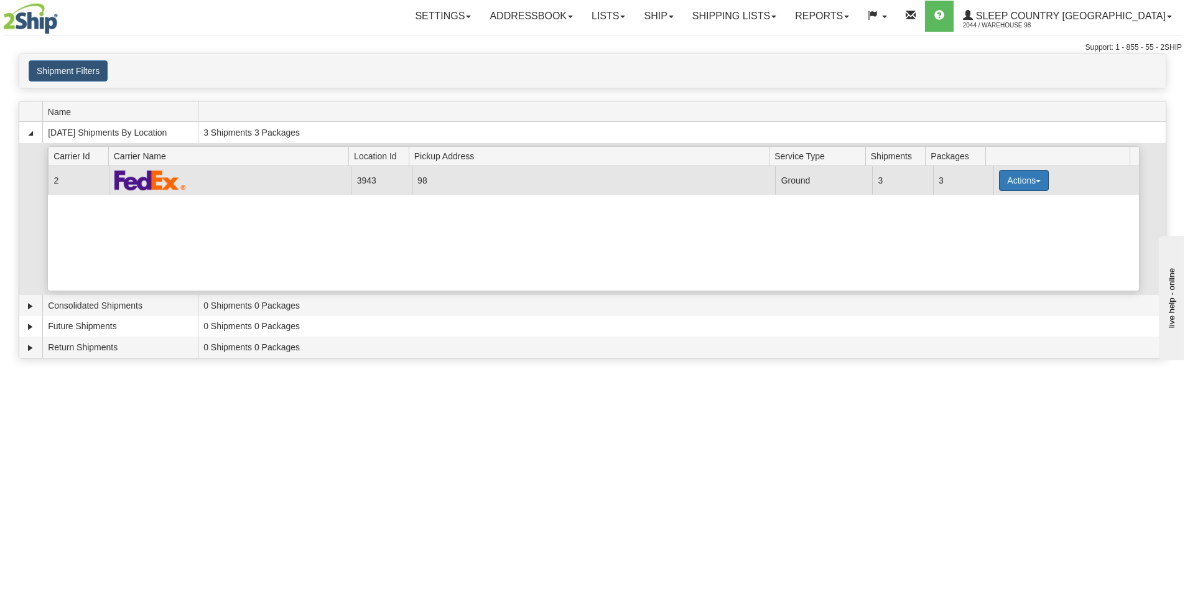
click at [1042, 181] on button "Actions" at bounding box center [1024, 180] width 50 height 21
click at [981, 220] on span "Close" at bounding box center [975, 219] width 29 height 9
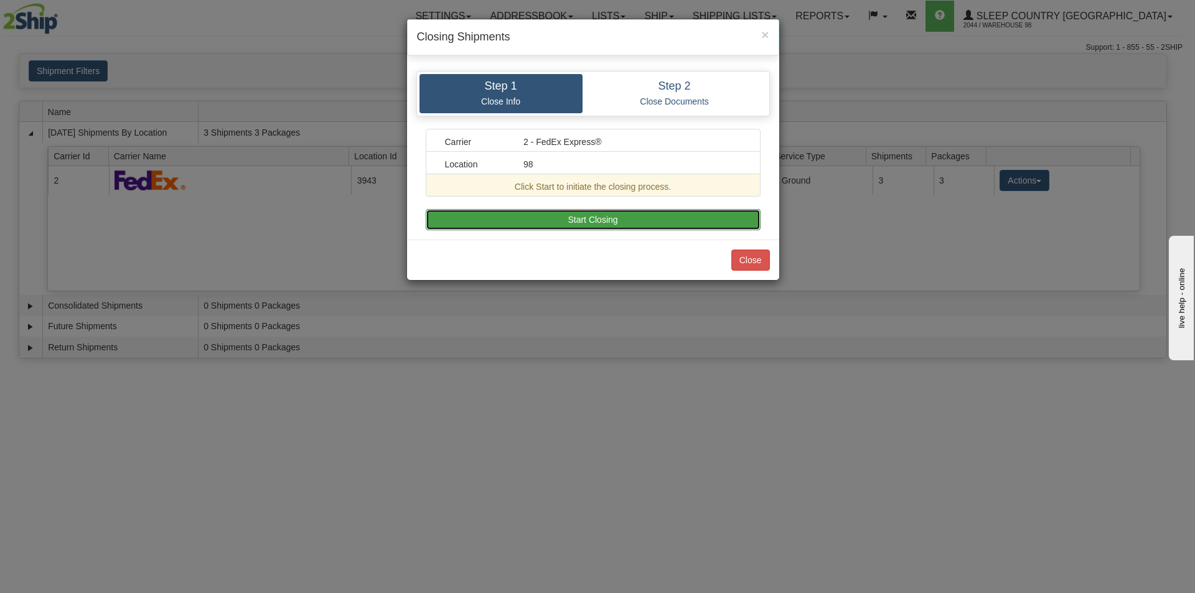
click at [595, 215] on button "Start Closing" at bounding box center [593, 219] width 335 height 21
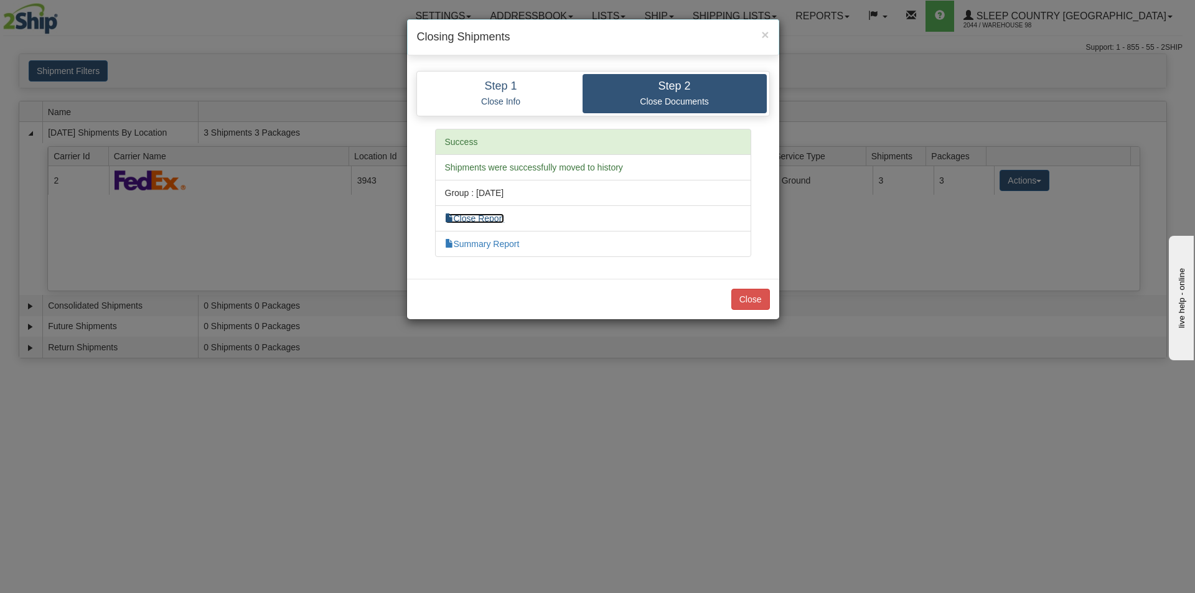
click at [484, 219] on link "Close Report" at bounding box center [475, 218] width 60 height 10
click at [741, 299] on button "Close" at bounding box center [750, 299] width 39 height 21
